Goal: Task Accomplishment & Management: Complete application form

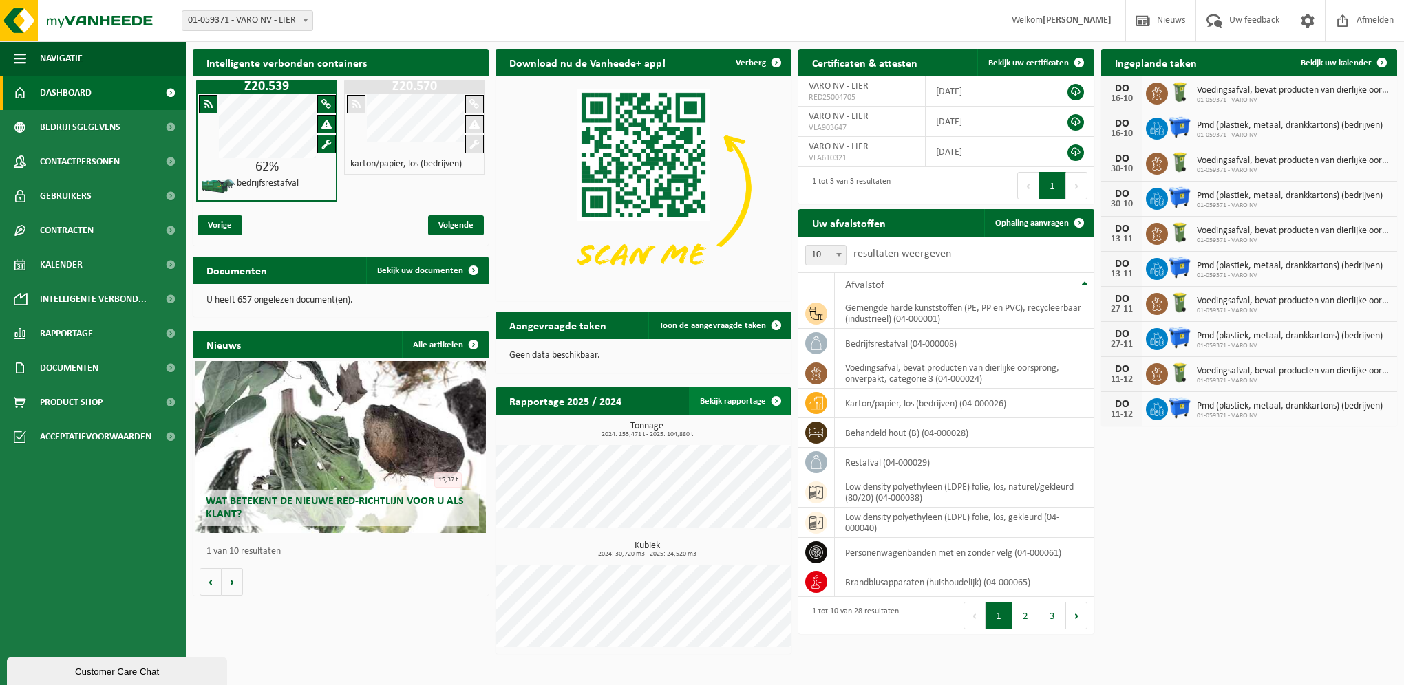
click at [711, 400] on link "Bekijk rapportage" at bounding box center [739, 401] width 101 height 28
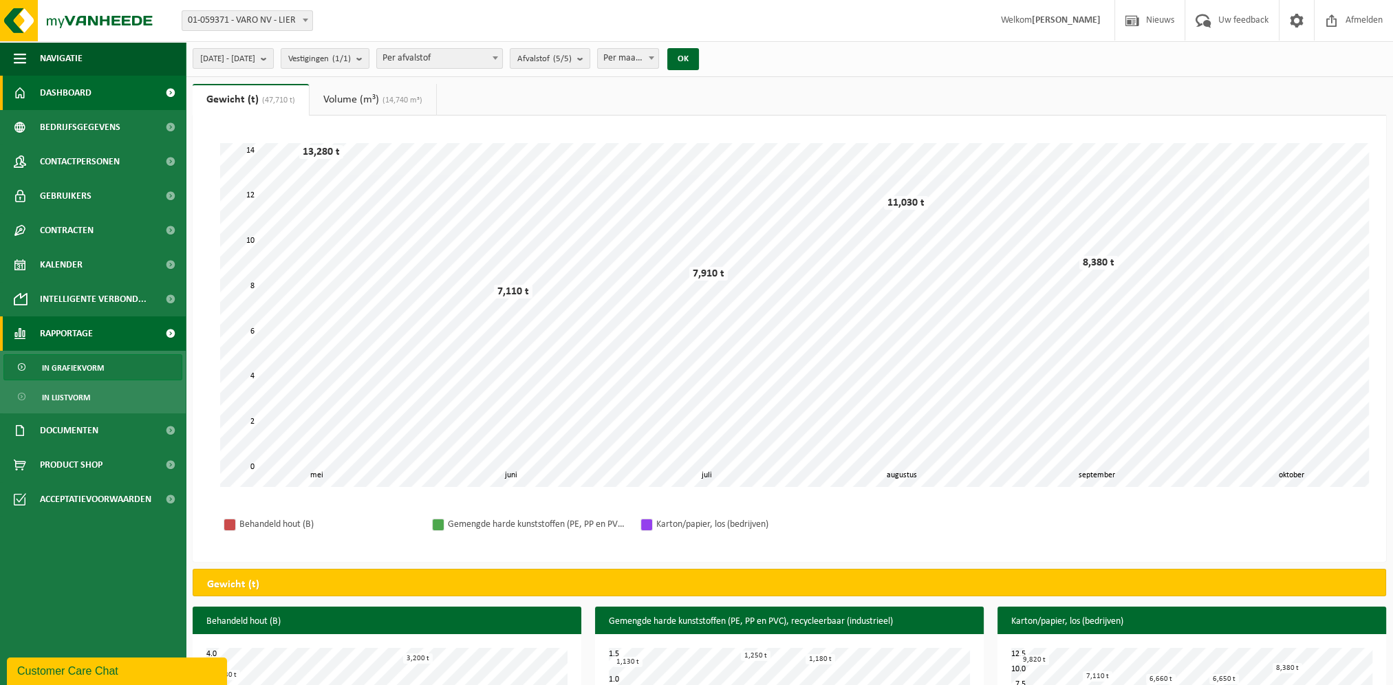
click at [98, 105] on link "Dashboard" at bounding box center [93, 93] width 186 height 34
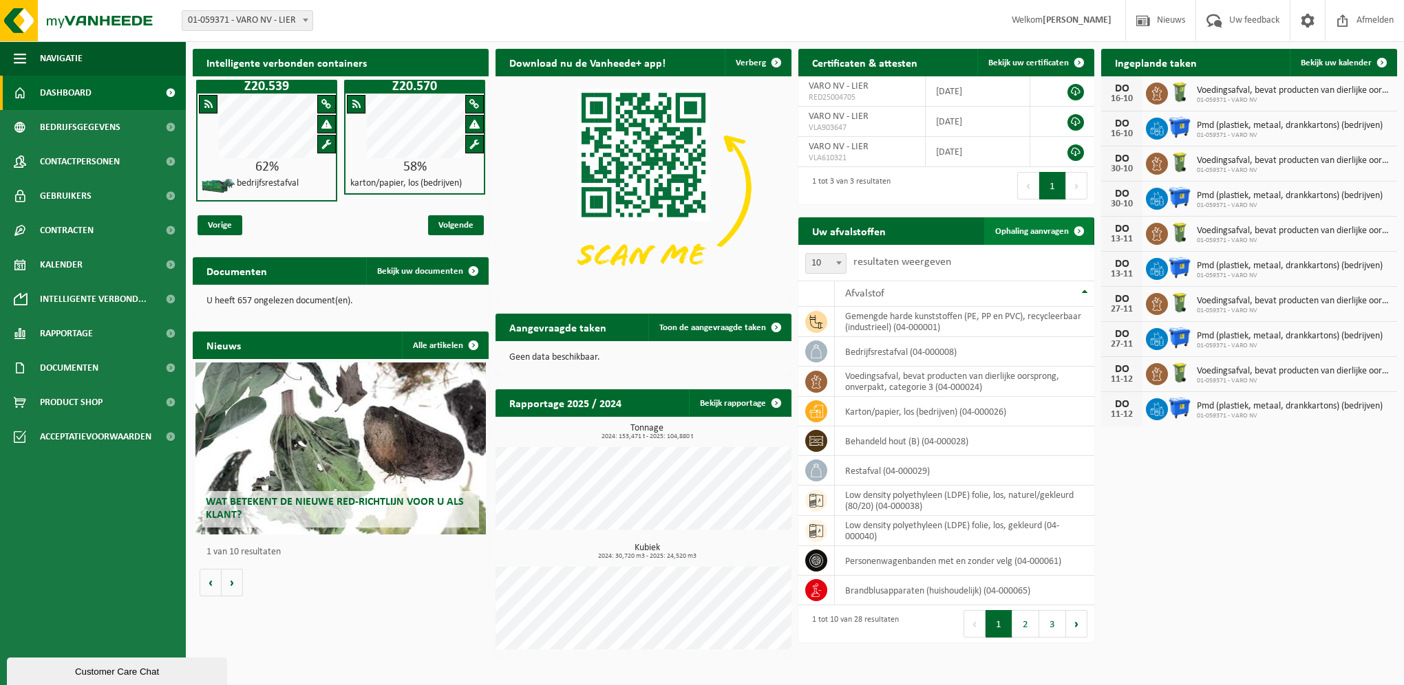
click at [1018, 231] on span "Ophaling aanvragen" at bounding box center [1032, 231] width 74 height 9
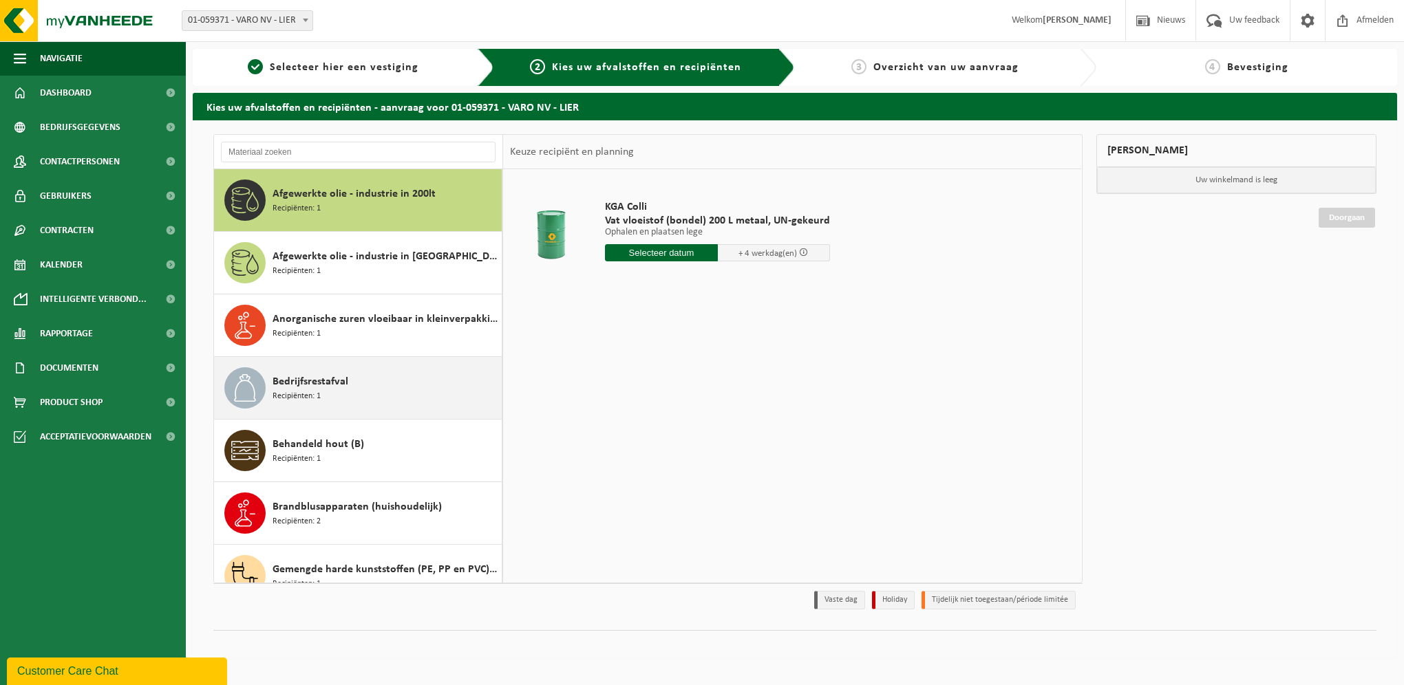
scroll to position [69, 0]
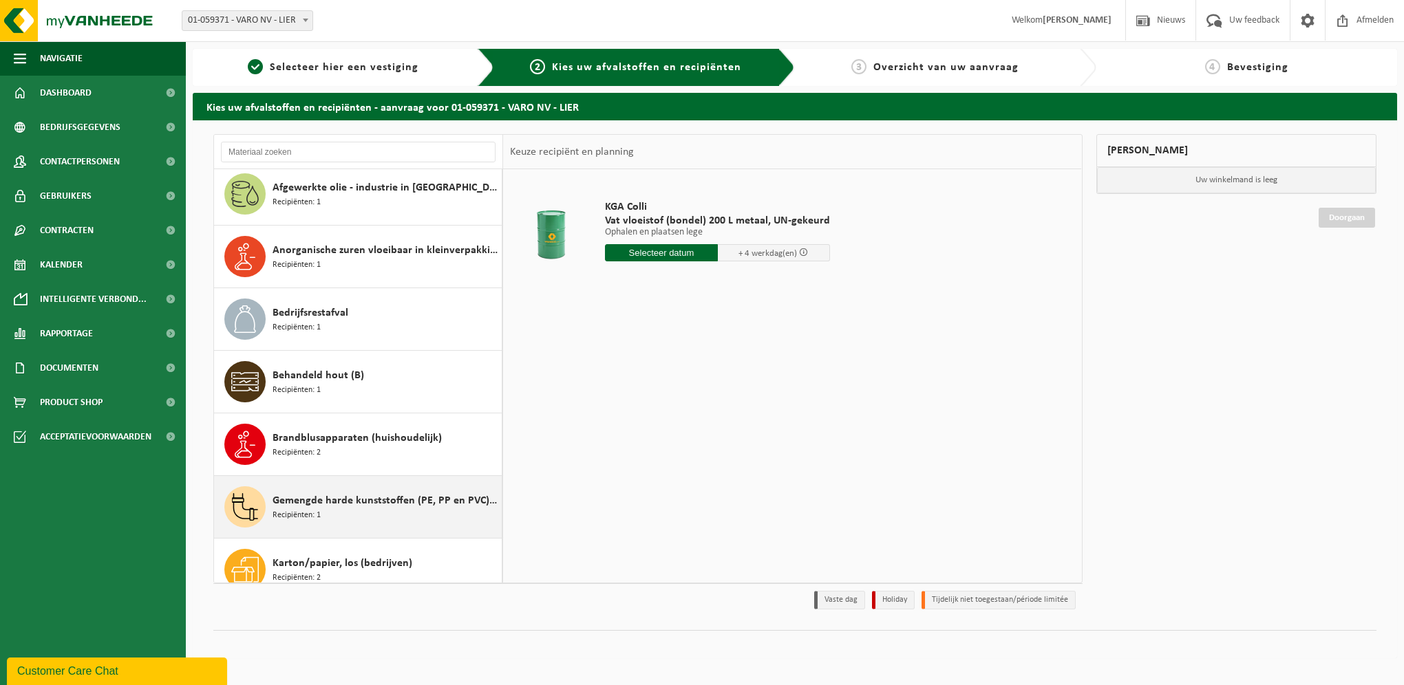
click at [278, 506] on span "Gemengde harde kunststoffen (PE, PP en PVC), recycleerbaar (industrieel)" at bounding box center [385, 501] width 226 height 17
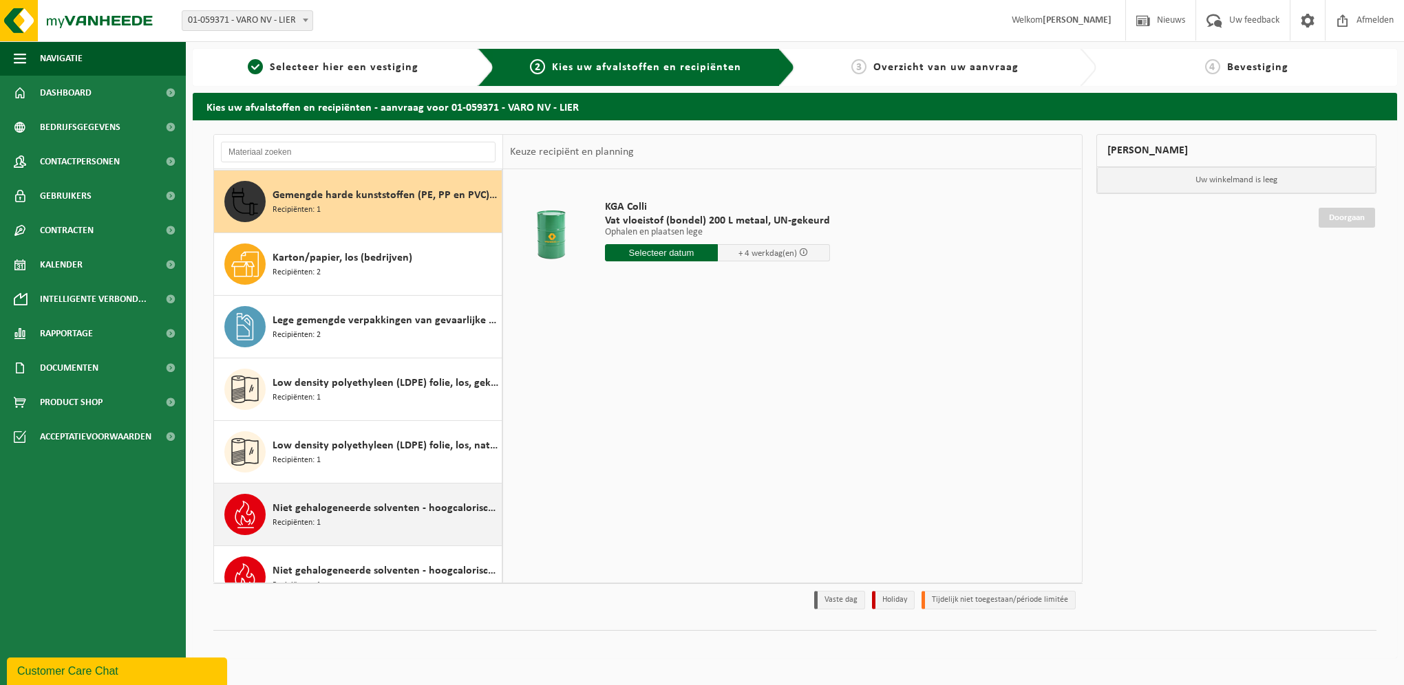
scroll to position [374, 0]
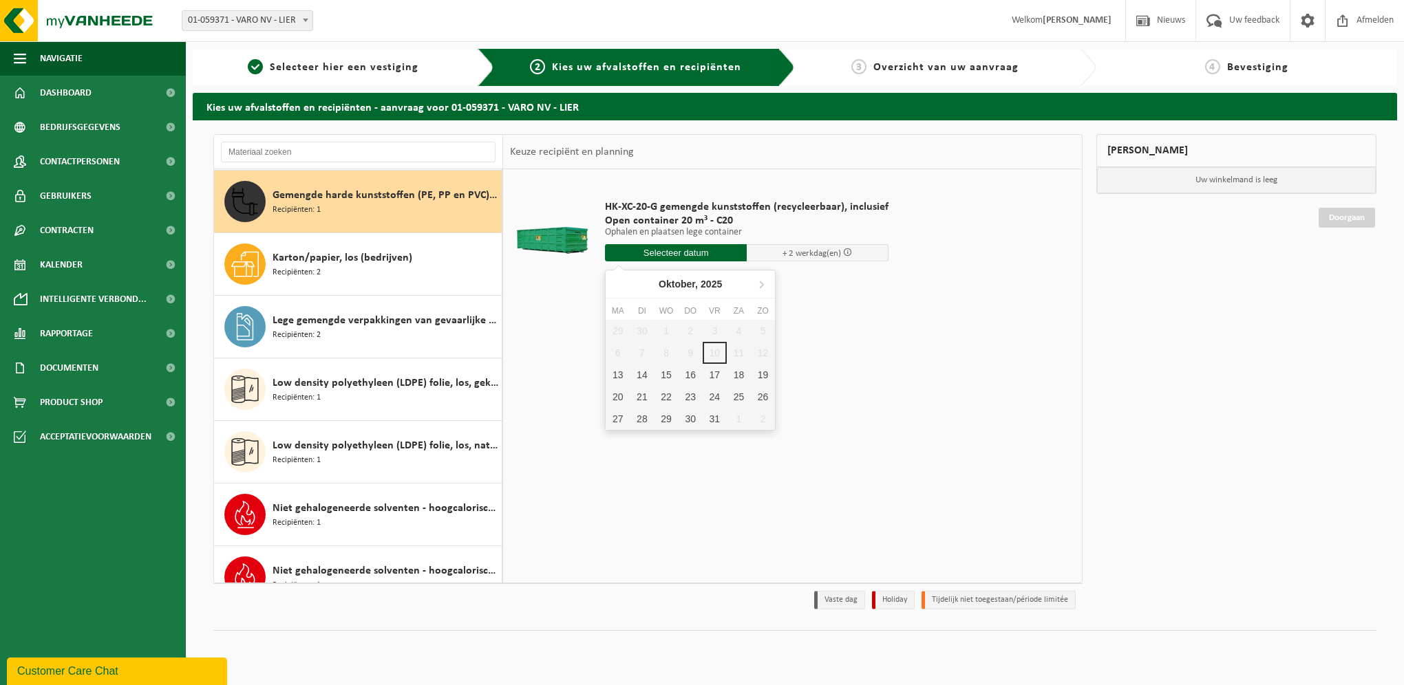
click at [702, 258] on input "text" at bounding box center [676, 252] width 142 height 17
click at [614, 372] on div "13" at bounding box center [617, 375] width 24 height 22
type input "Van 2025-10-13"
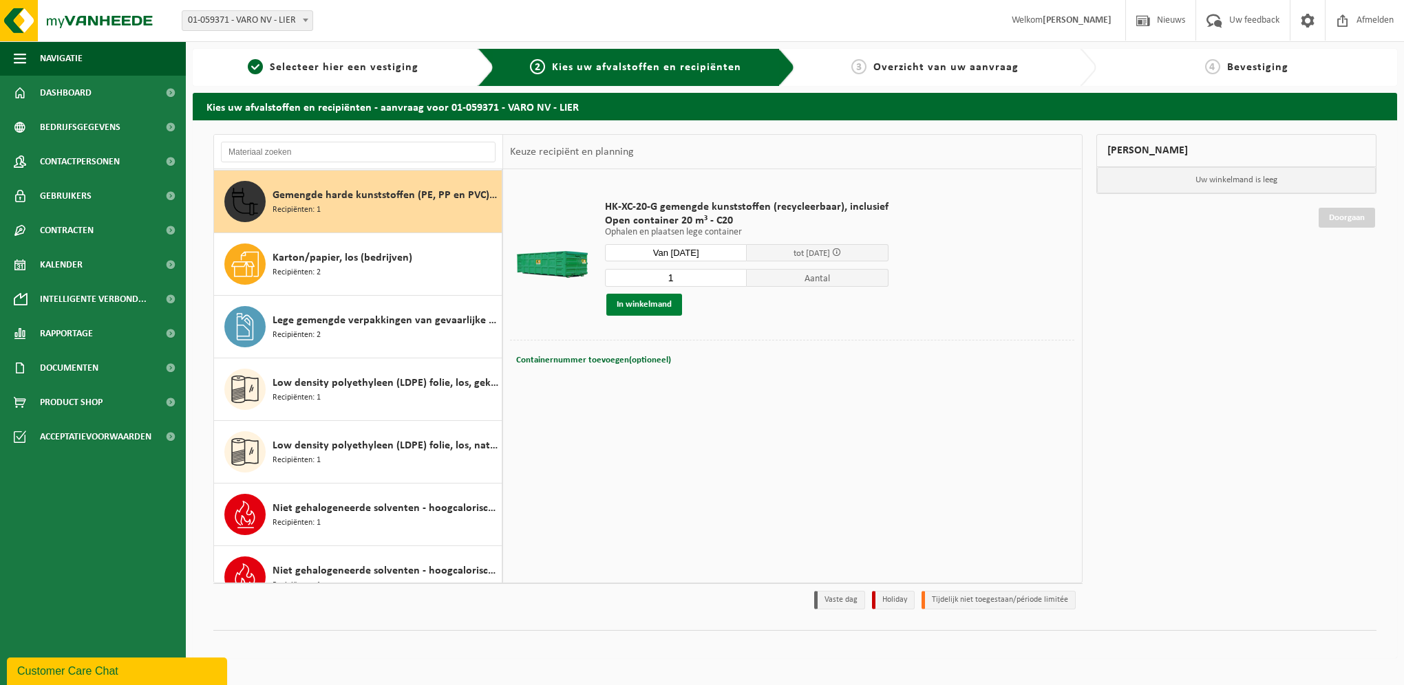
click at [647, 303] on button "In winkelmand" at bounding box center [644, 305] width 76 height 22
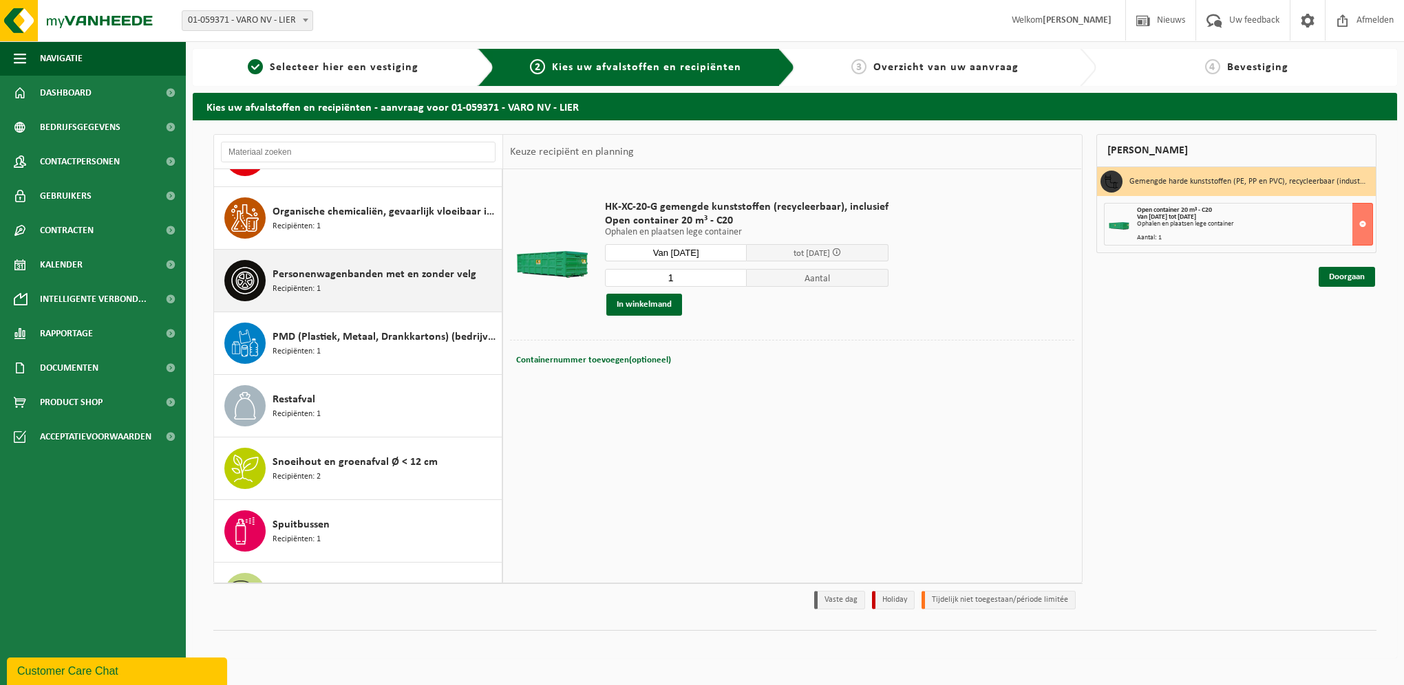
scroll to position [1200, 0]
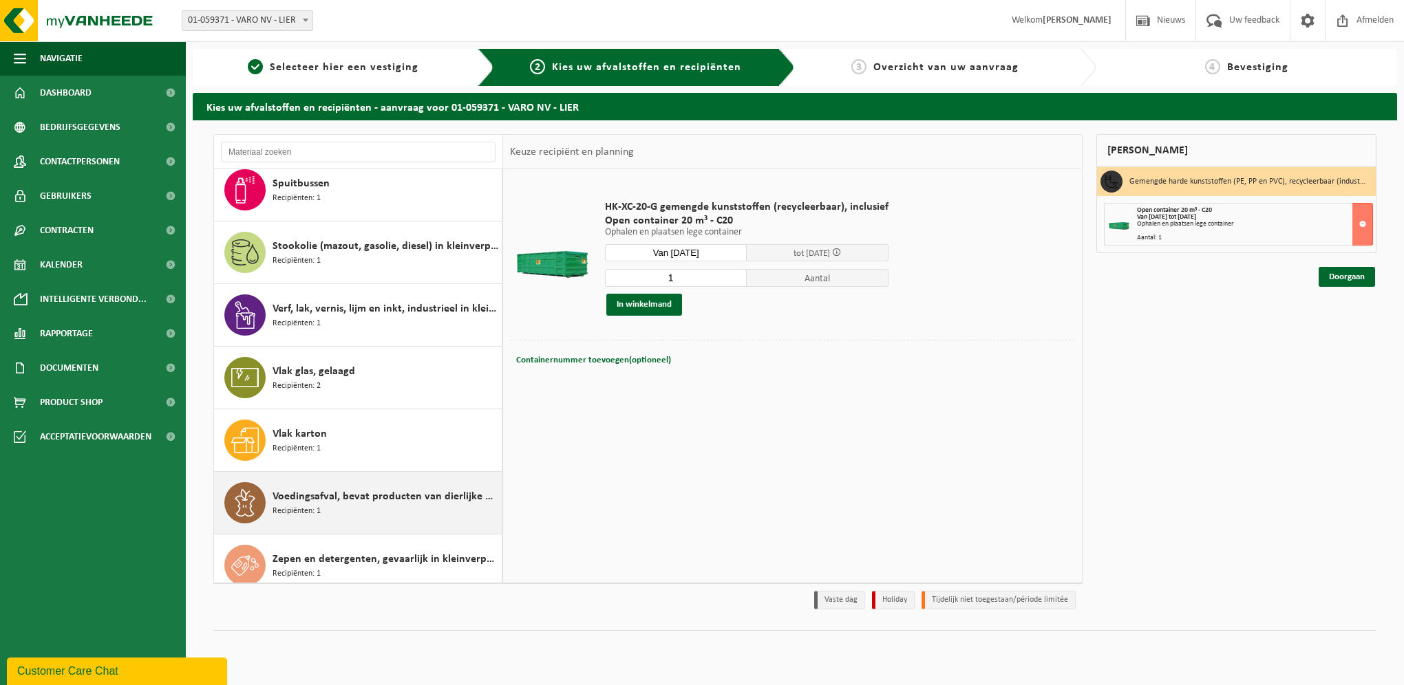
click at [326, 503] on div "Voedingsafval, bevat producten van dierlijke oorsprong, onverpakt, categorie 3 …" at bounding box center [385, 502] width 226 height 41
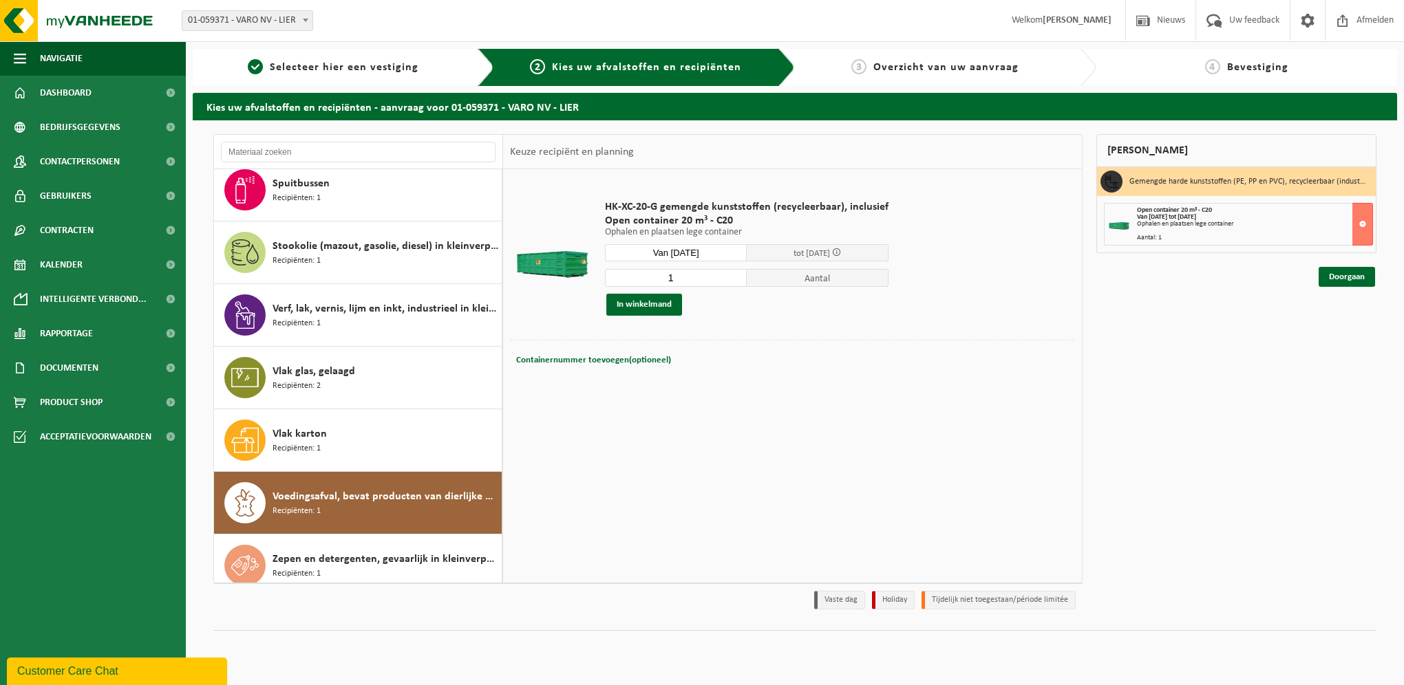
scroll to position [1210, 0]
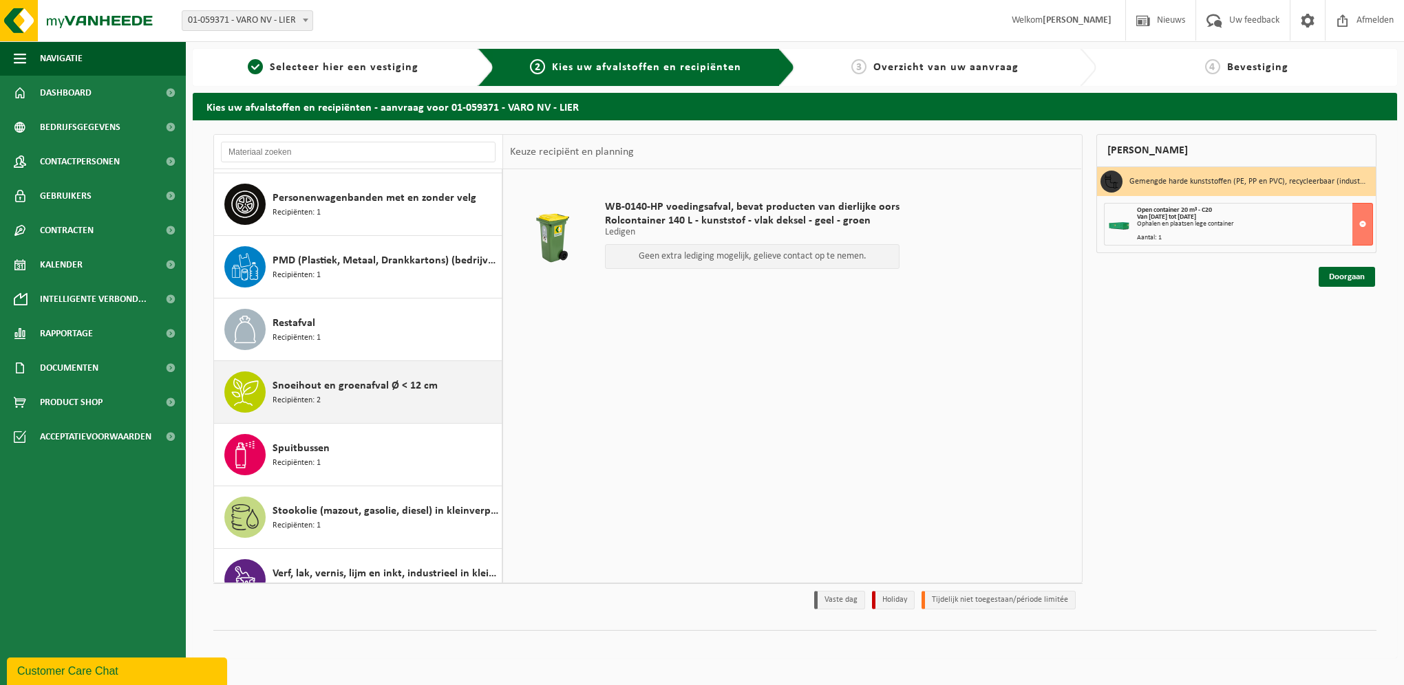
click at [330, 374] on div "Snoeihout en groenafval Ø < 12 cm Recipiënten: 2" at bounding box center [385, 392] width 226 height 41
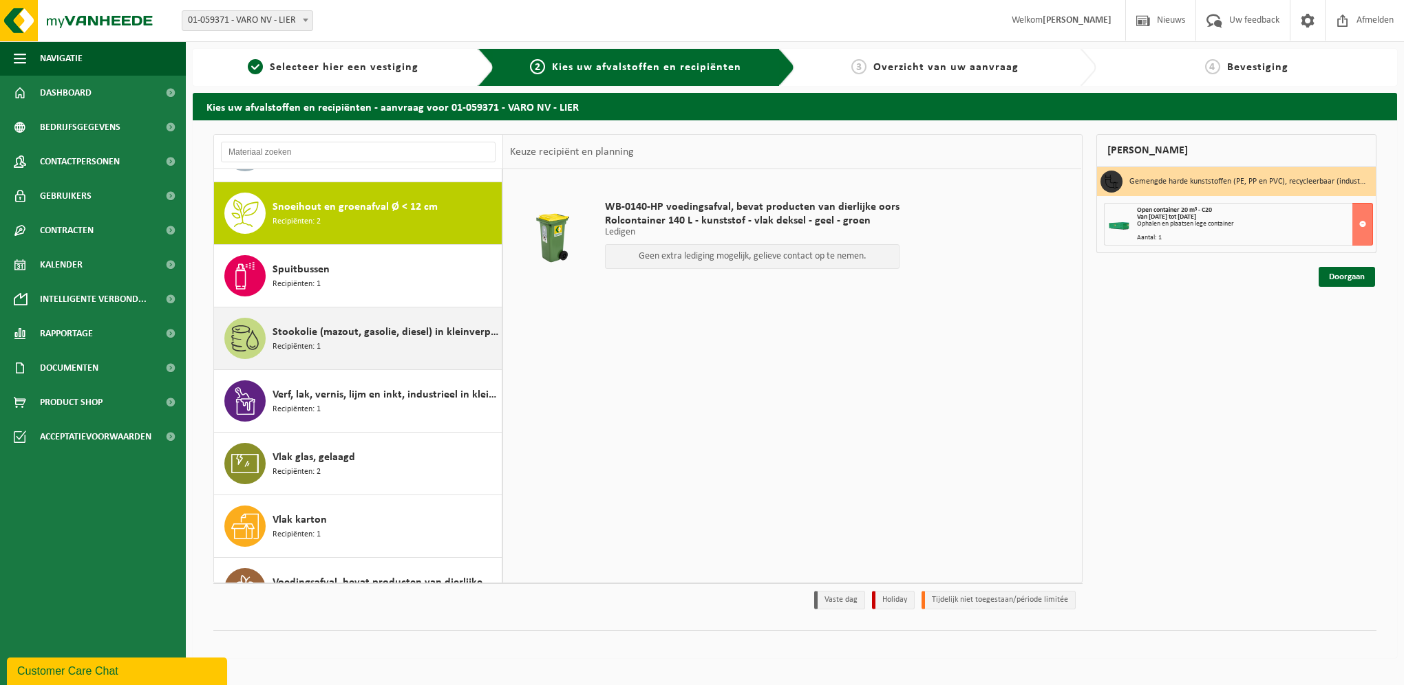
scroll to position [1124, 0]
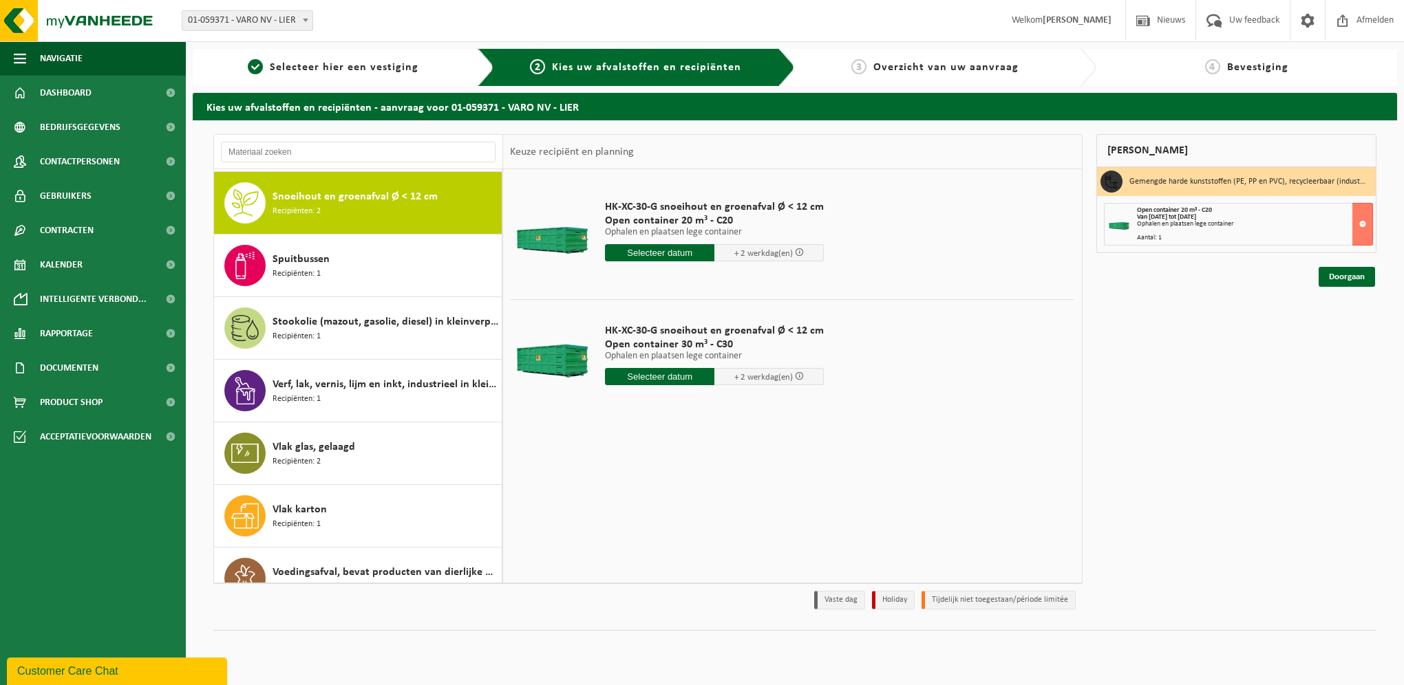
click at [661, 247] on input "text" at bounding box center [659, 252] width 109 height 17
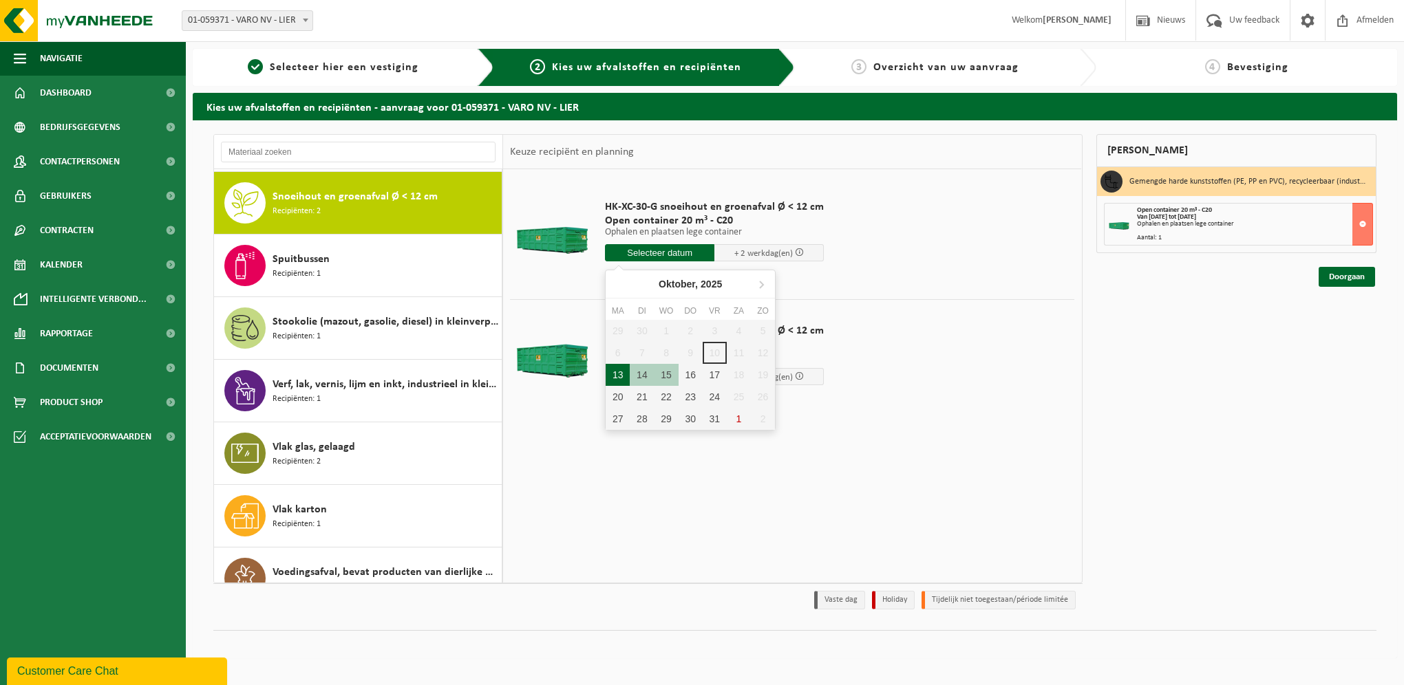
click at [616, 377] on div "13" at bounding box center [617, 375] width 24 height 22
type input "Van 2025-10-13"
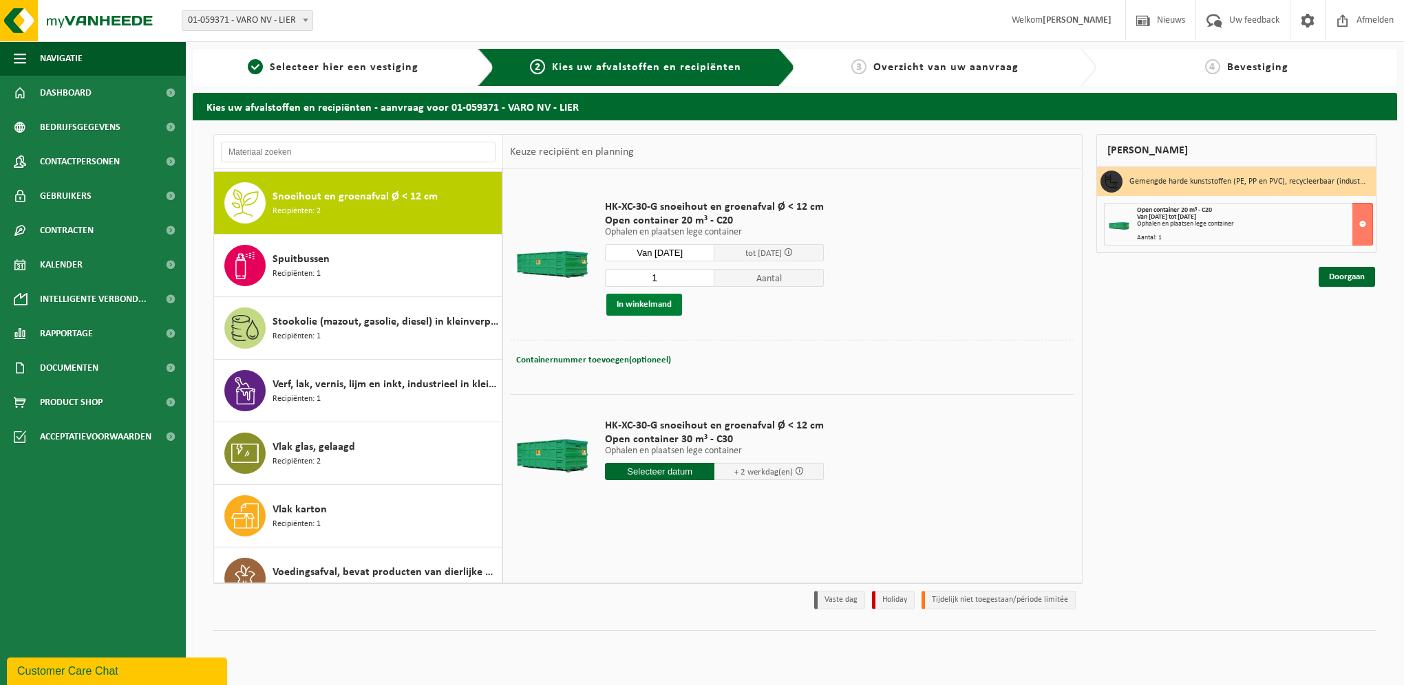
click at [666, 297] on button "In winkelmand" at bounding box center [644, 305] width 76 height 22
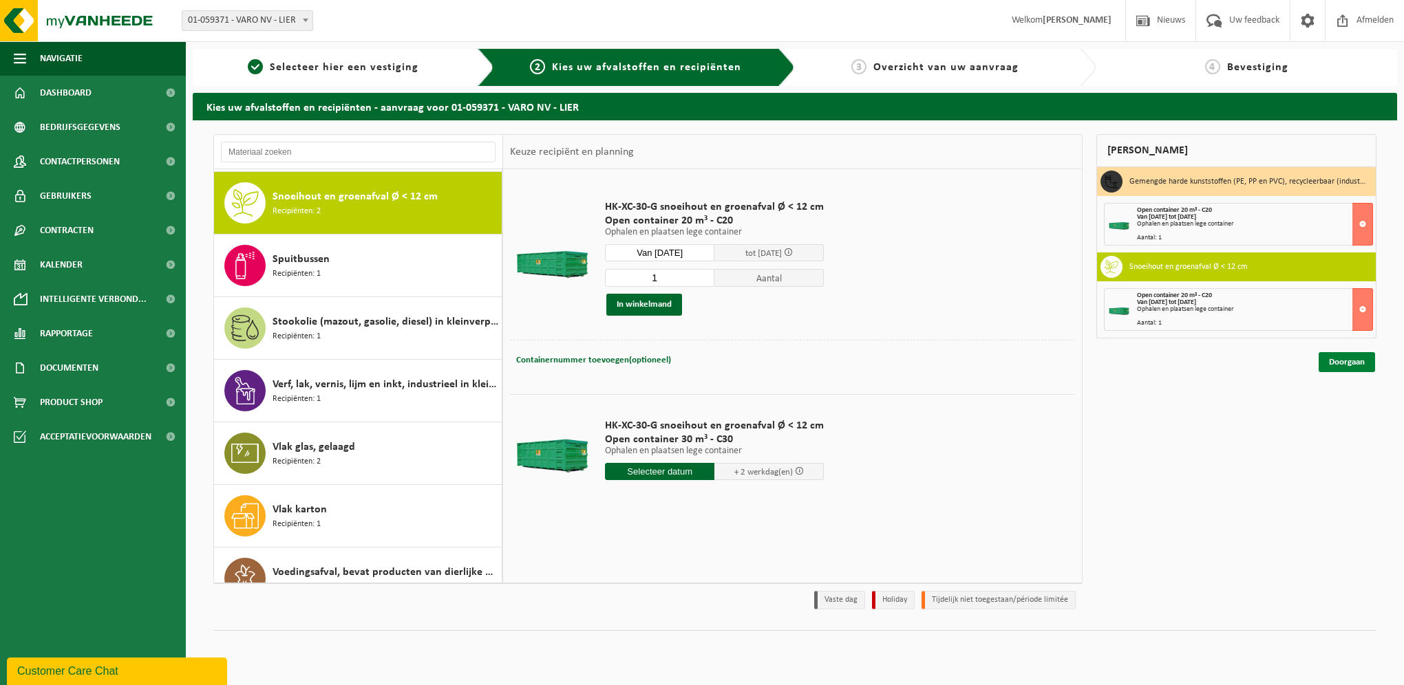
click at [1348, 366] on link "Doorgaan" at bounding box center [1346, 362] width 56 height 20
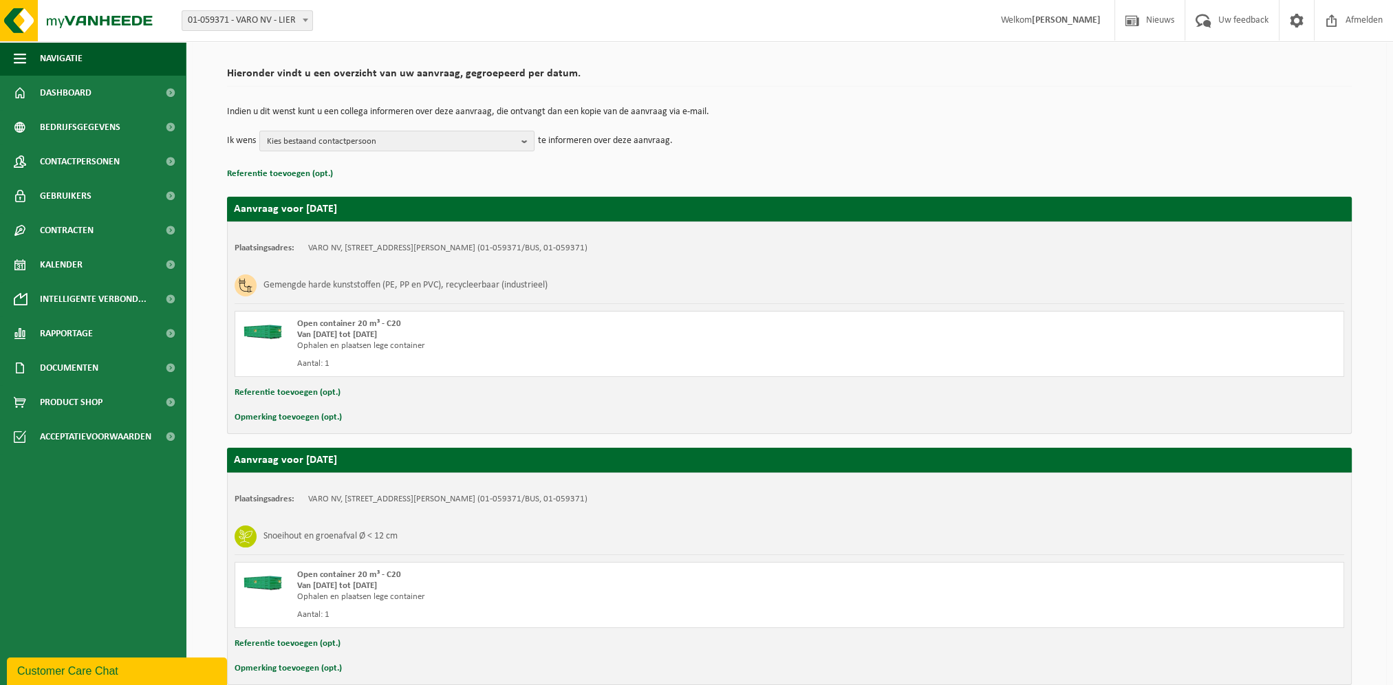
scroll to position [154, 0]
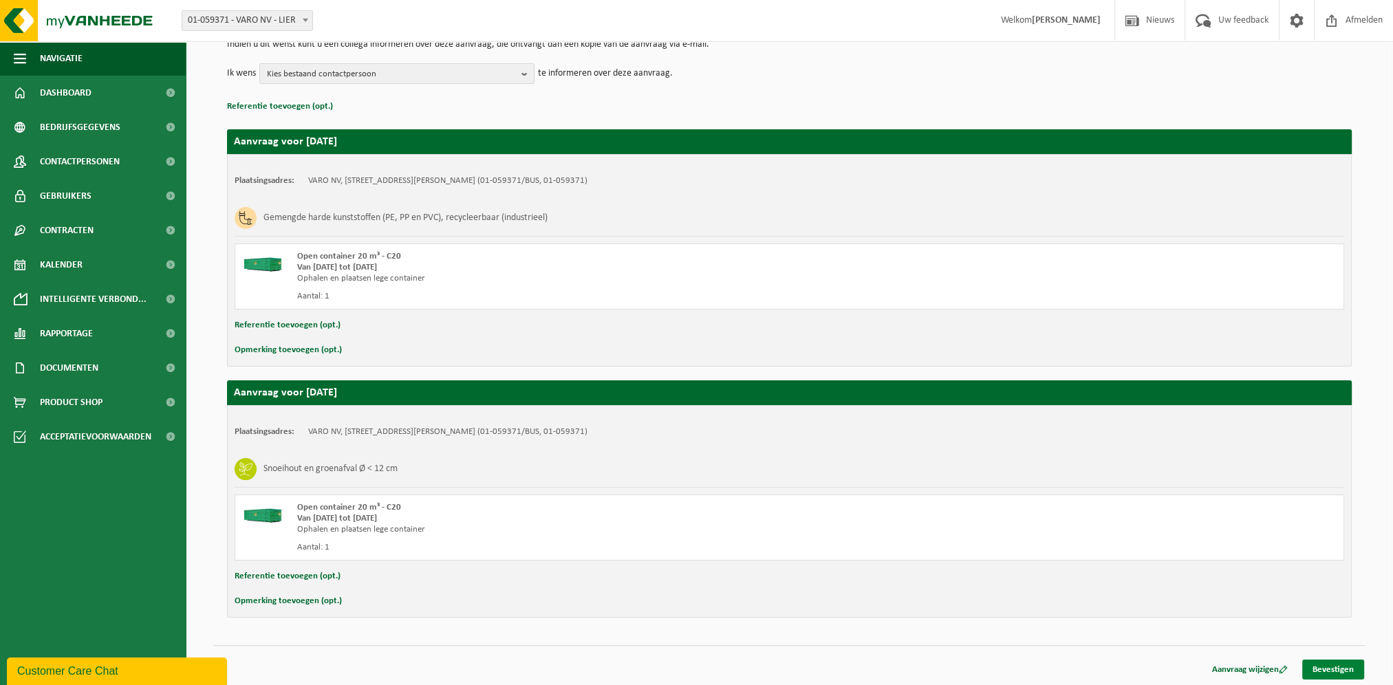
click at [1339, 667] on link "Bevestigen" at bounding box center [1333, 670] width 62 height 20
